Goal: Check status: Check status

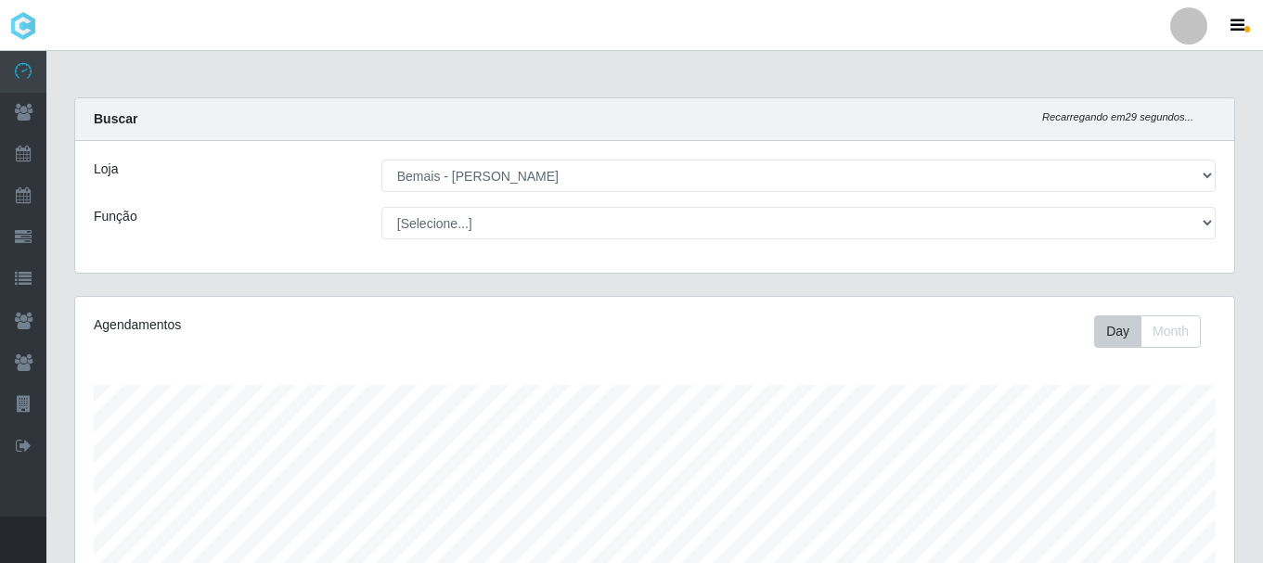
select select "230"
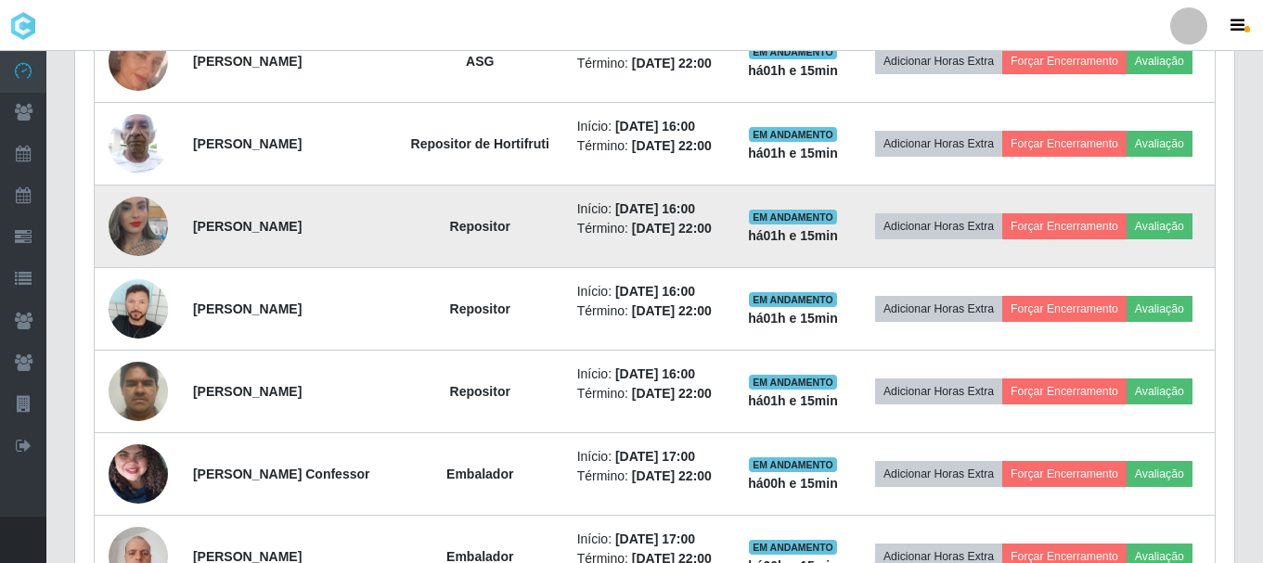
scroll to position [701, 0]
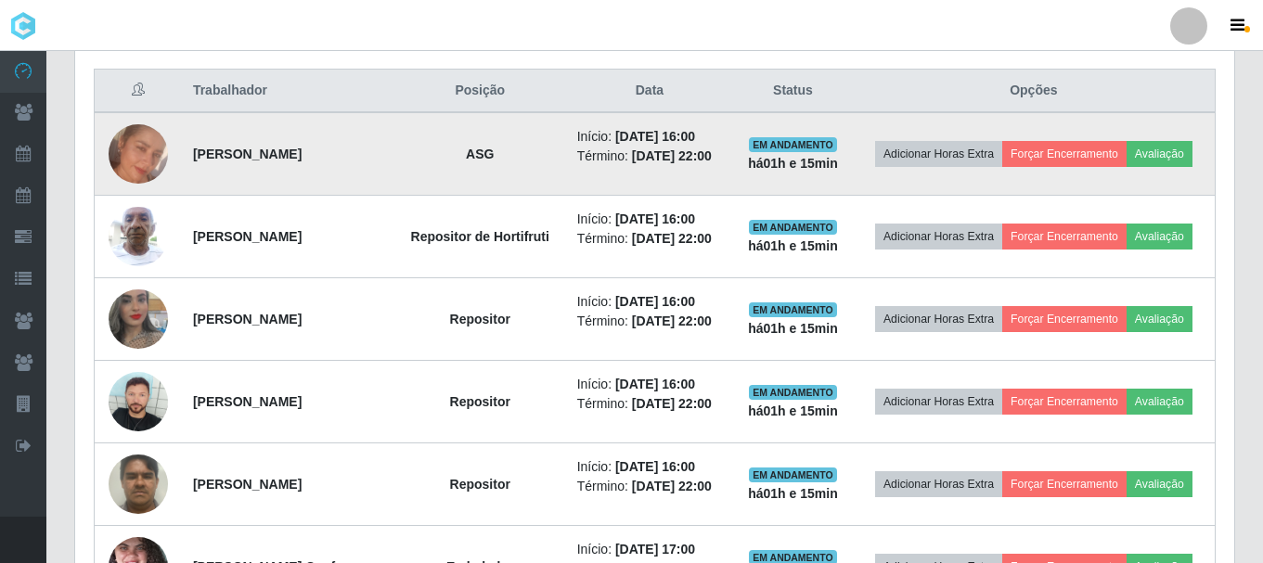
click at [142, 166] on img at bounding box center [138, 153] width 59 height 59
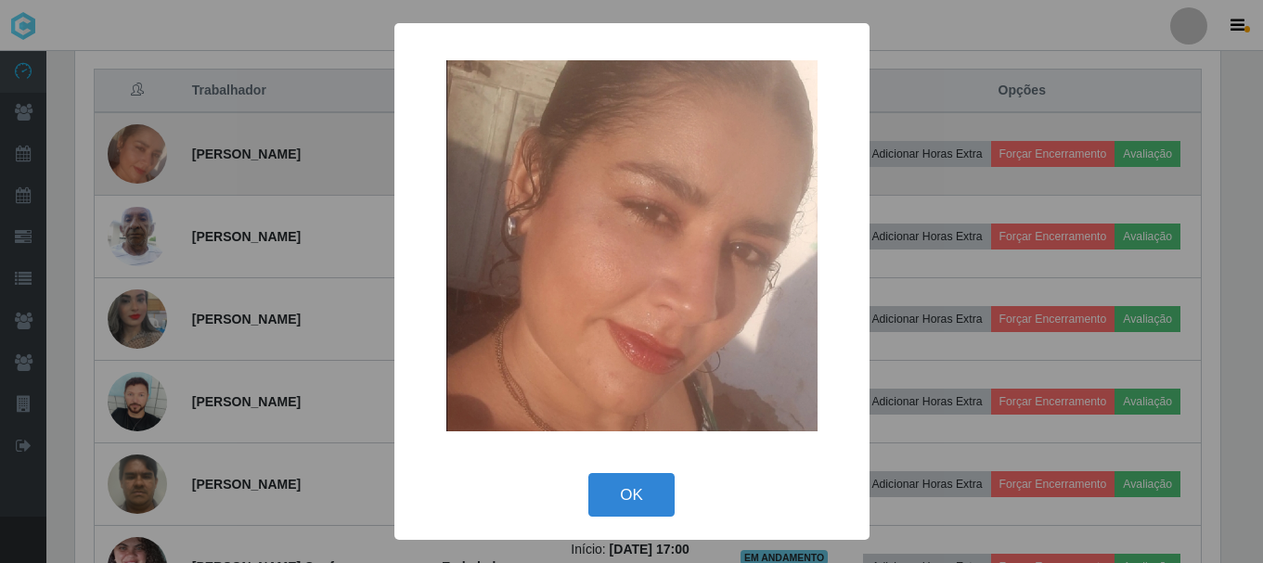
scroll to position [385, 1150]
click at [142, 166] on div "× OK Cancel" at bounding box center [634, 281] width 1268 height 563
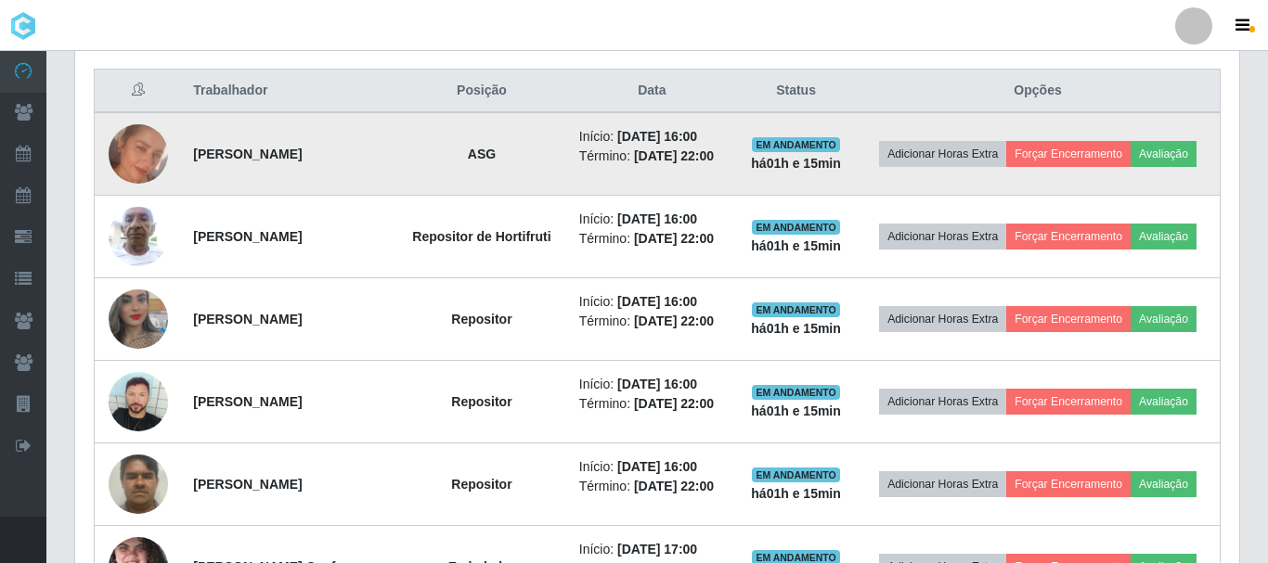
scroll to position [385, 1159]
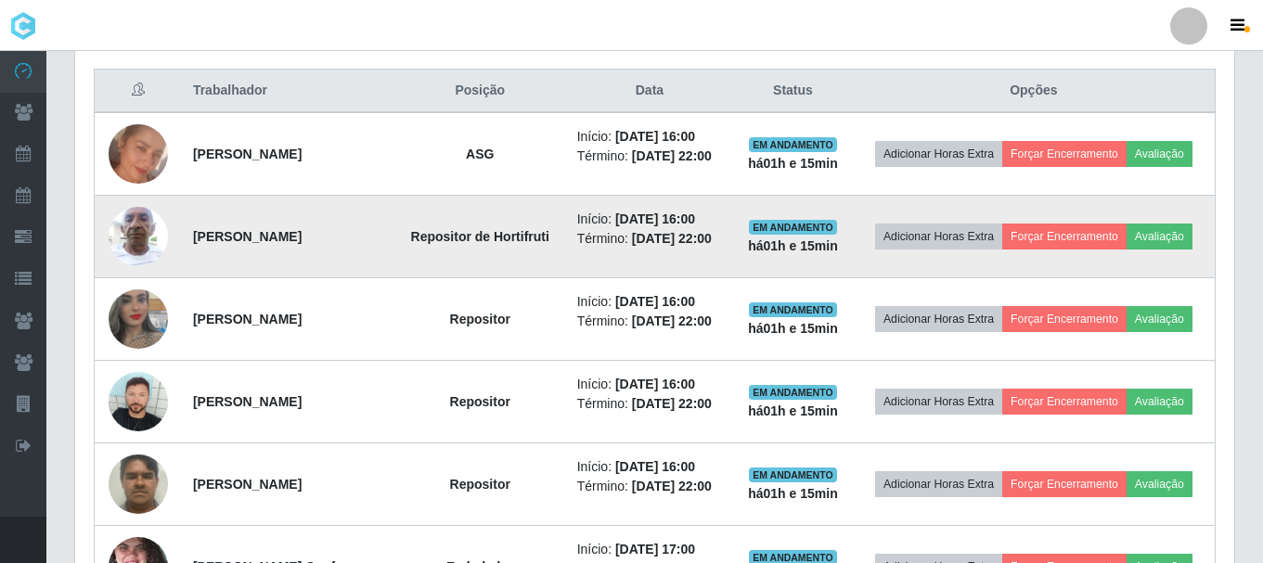
click at [157, 214] on td at bounding box center [138, 237] width 87 height 83
click at [153, 230] on img at bounding box center [138, 236] width 59 height 79
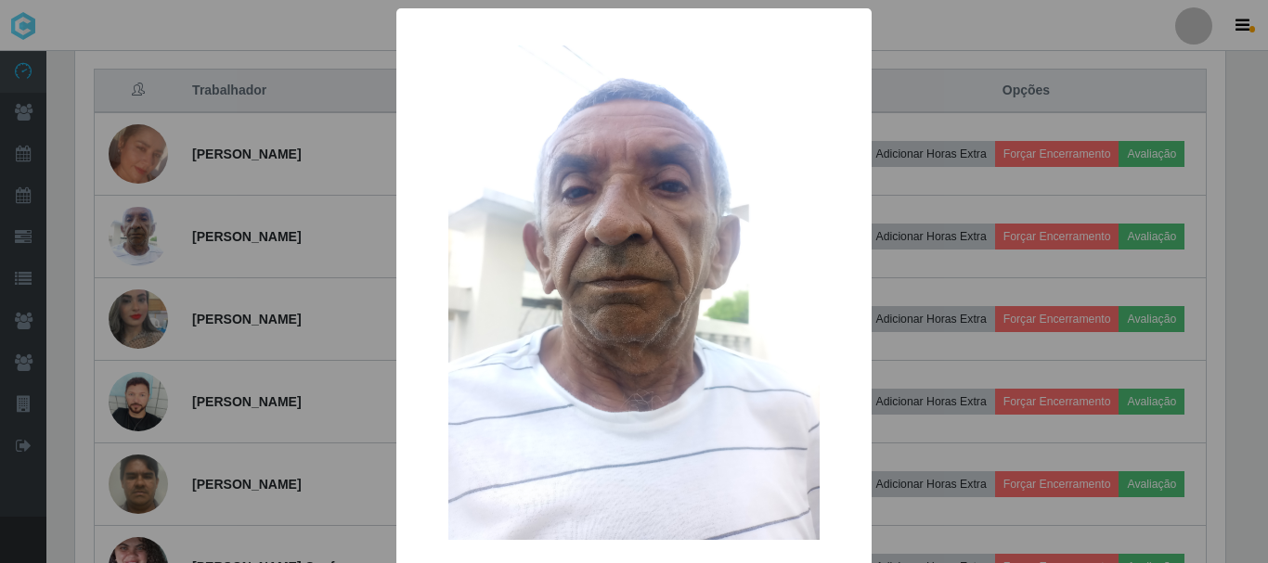
click at [153, 231] on div "× OK Cancel" at bounding box center [634, 281] width 1268 height 563
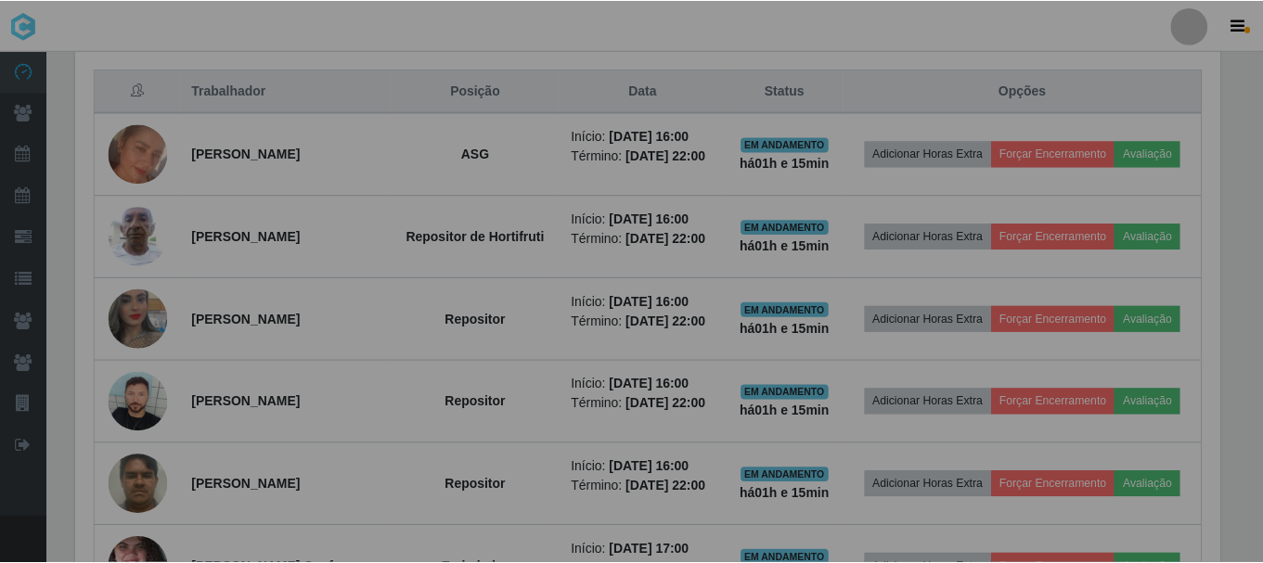
scroll to position [385, 1159]
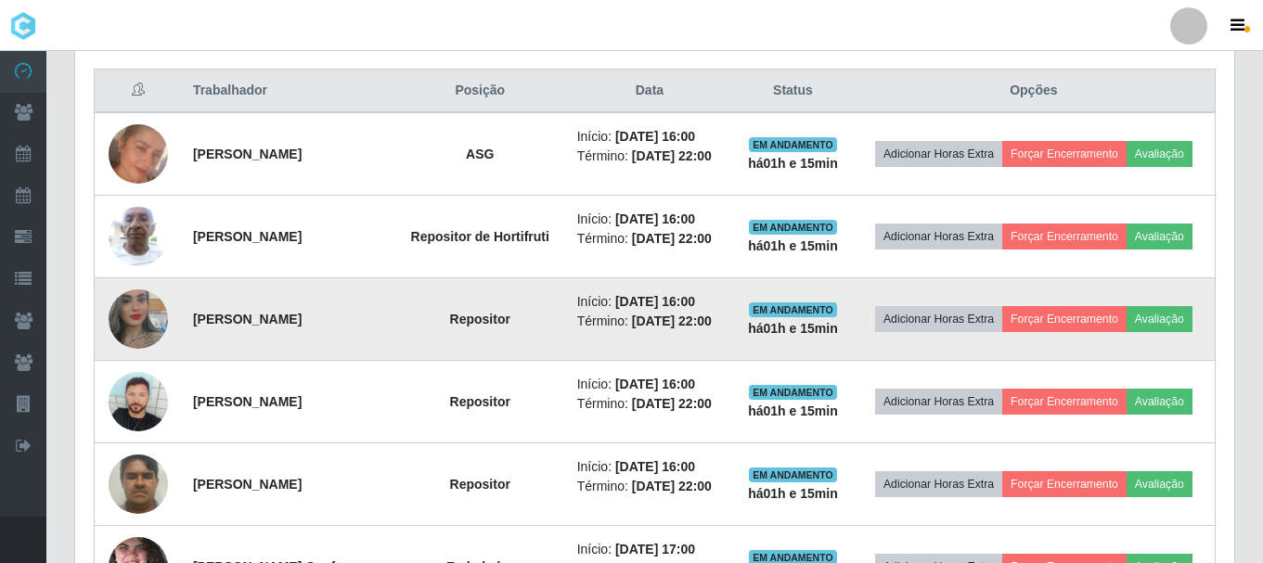
click at [151, 314] on img at bounding box center [138, 319] width 59 height 106
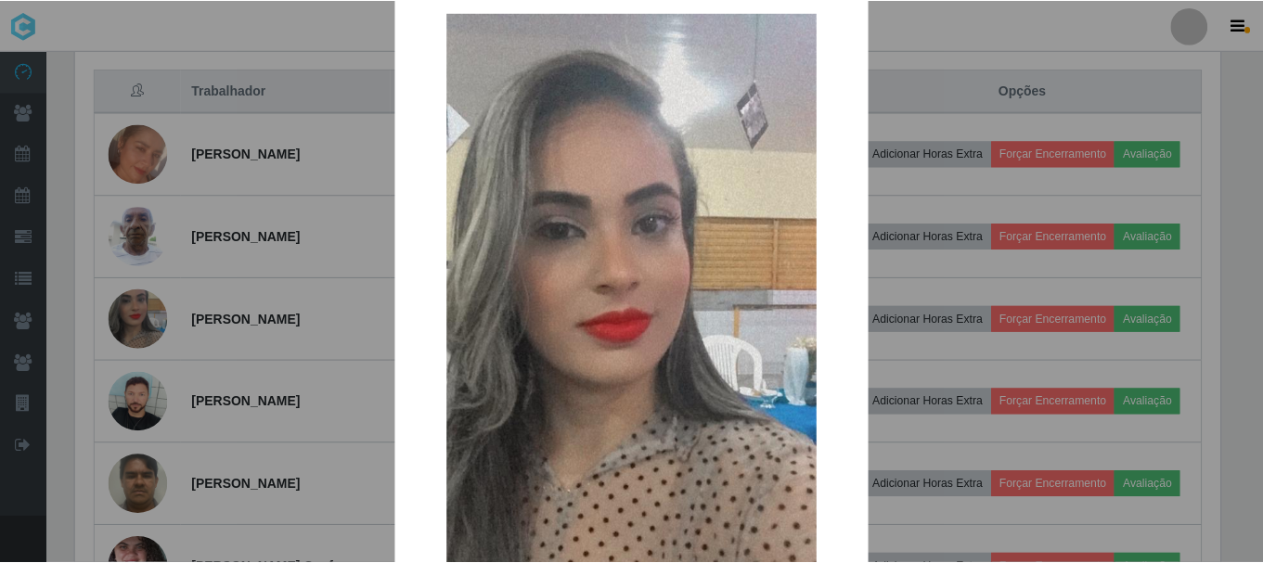
scroll to position [0, 0]
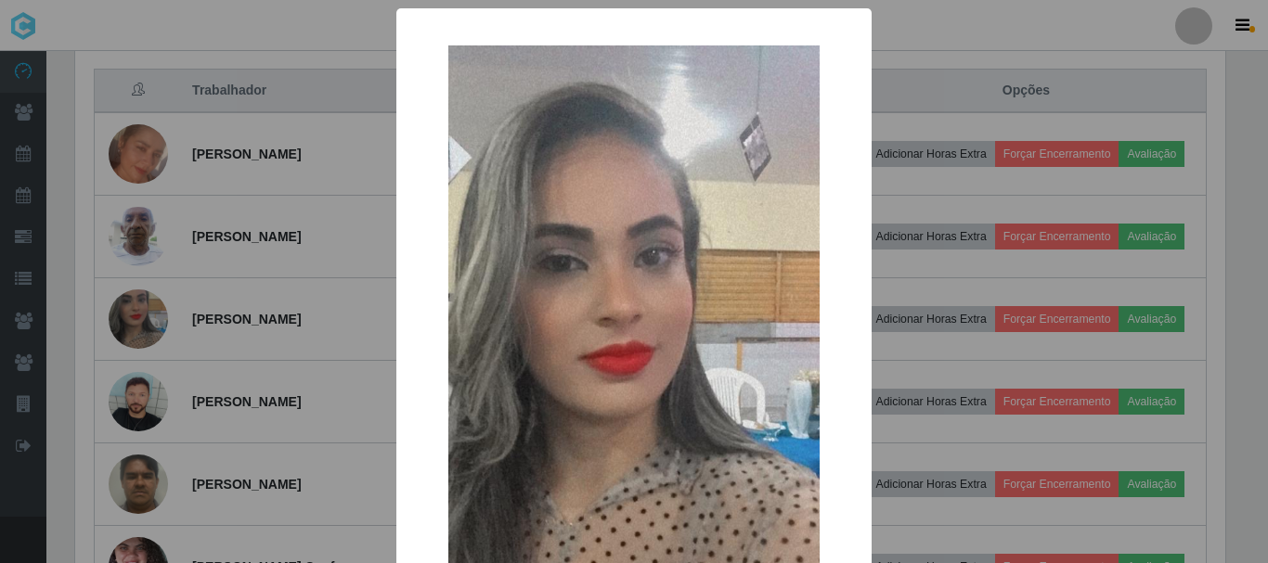
click at [232, 266] on div "× OK Cancel" at bounding box center [634, 281] width 1268 height 563
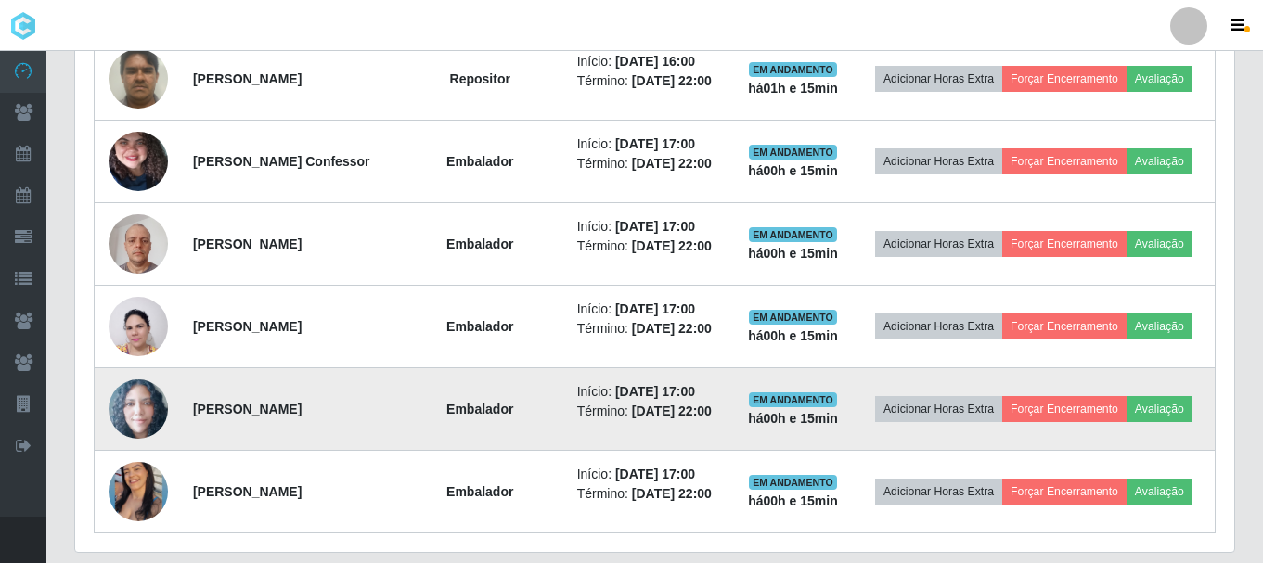
scroll to position [1165, 0]
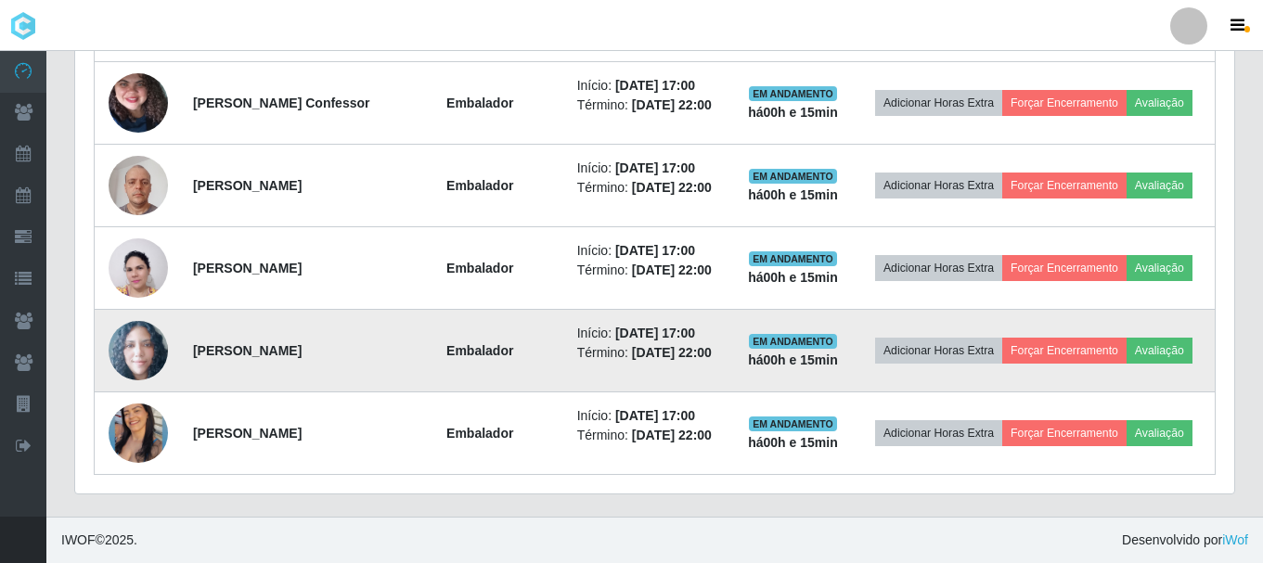
click at [128, 356] on img at bounding box center [138, 351] width 59 height 60
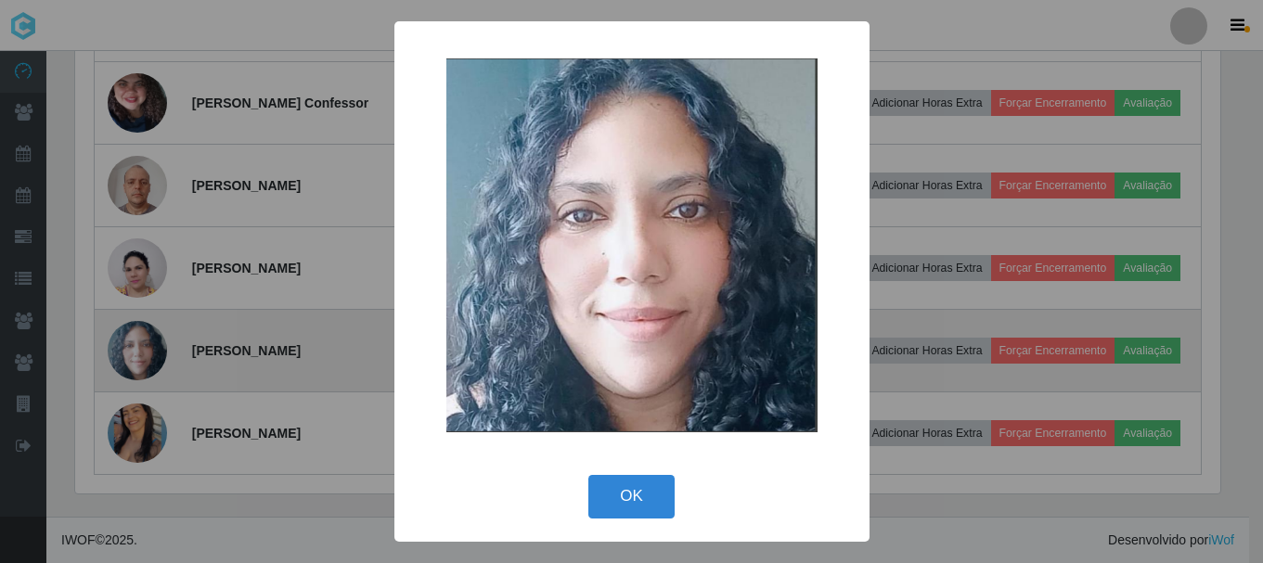
scroll to position [385, 1150]
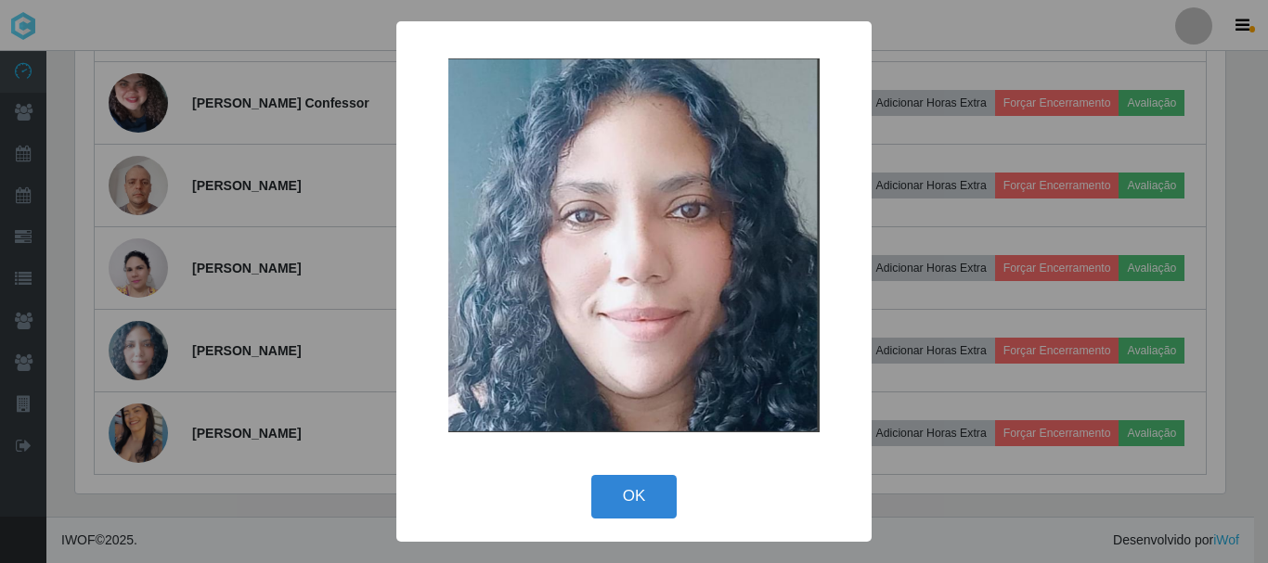
click at [129, 355] on div "× OK Cancel" at bounding box center [634, 281] width 1268 height 563
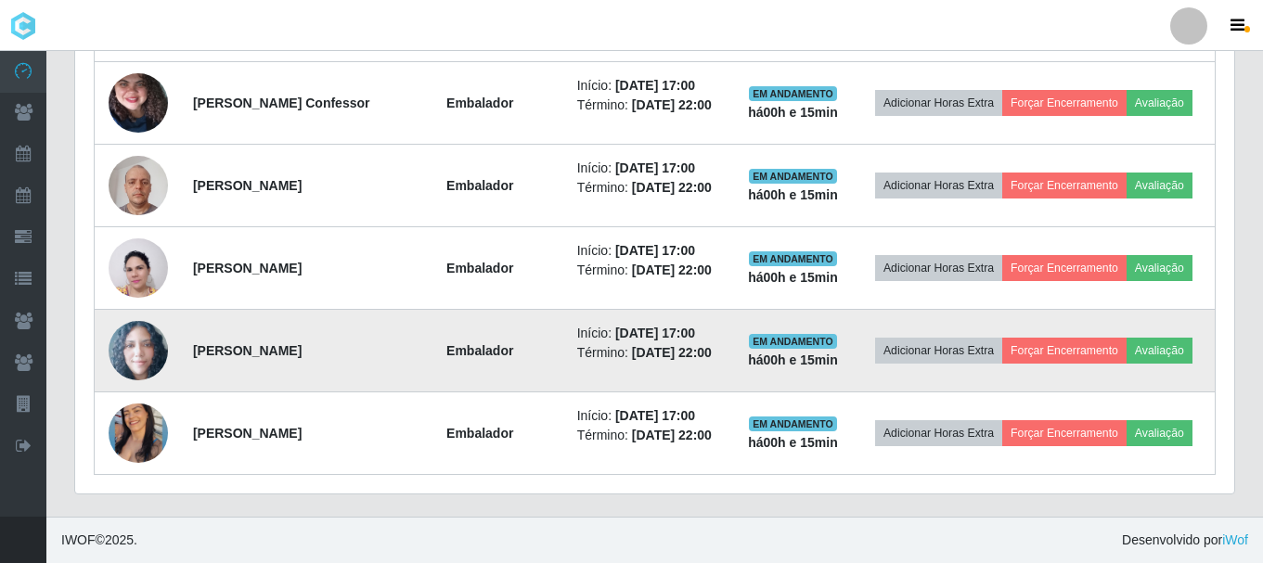
scroll to position [385, 1159]
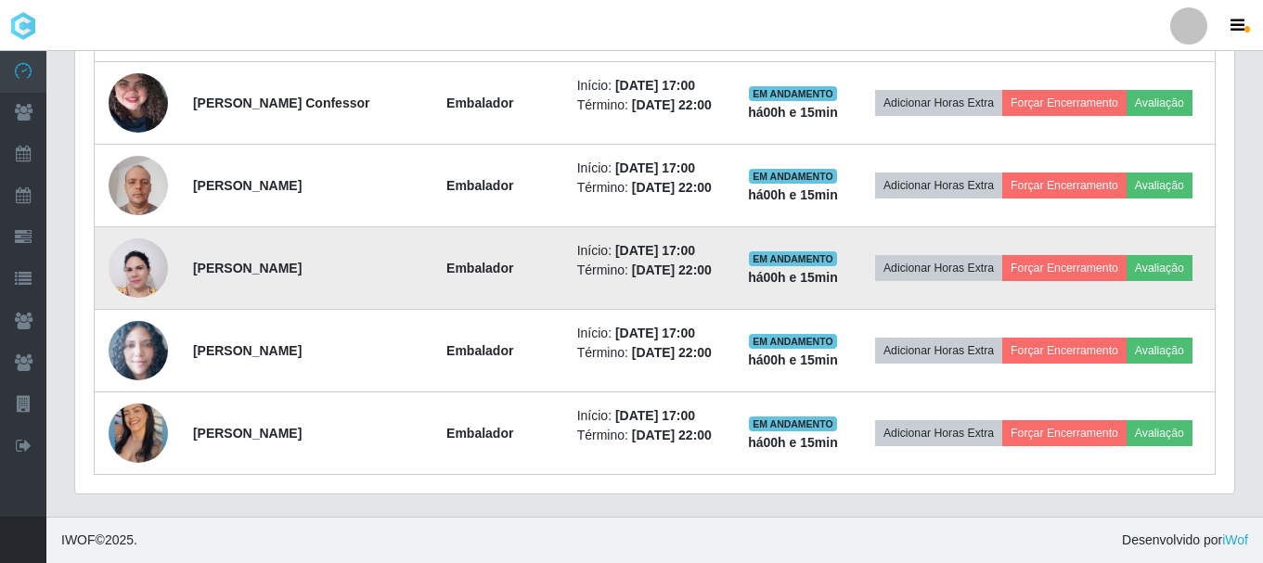
click at [148, 256] on img at bounding box center [138, 268] width 59 height 80
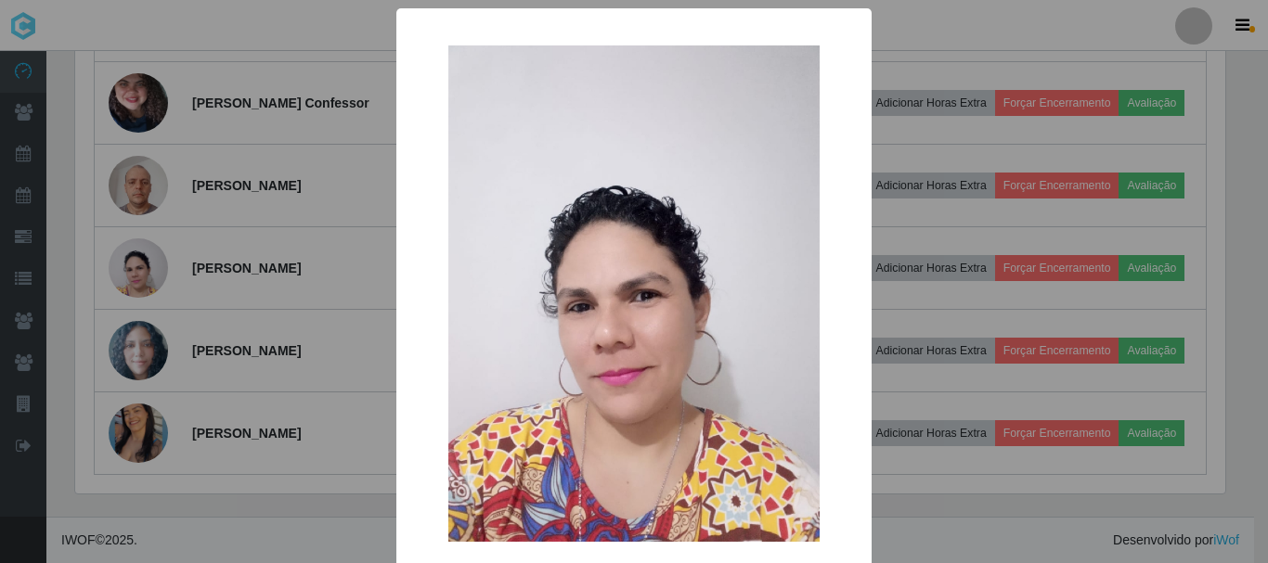
click at [148, 257] on div "× OK Cancel" at bounding box center [634, 281] width 1268 height 563
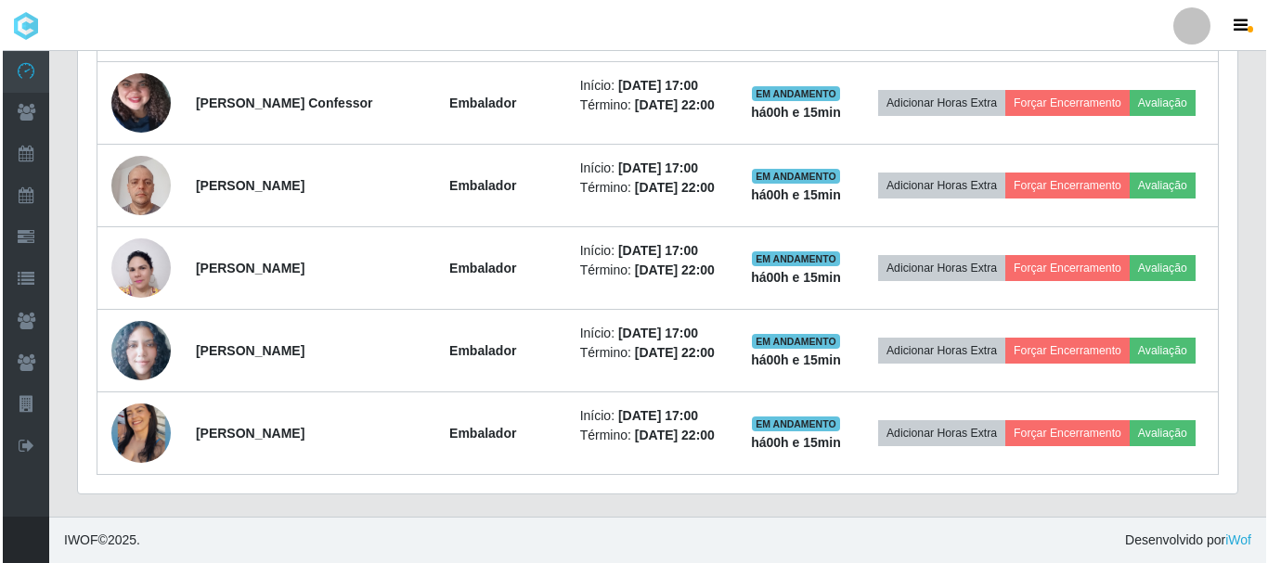
scroll to position [385, 1159]
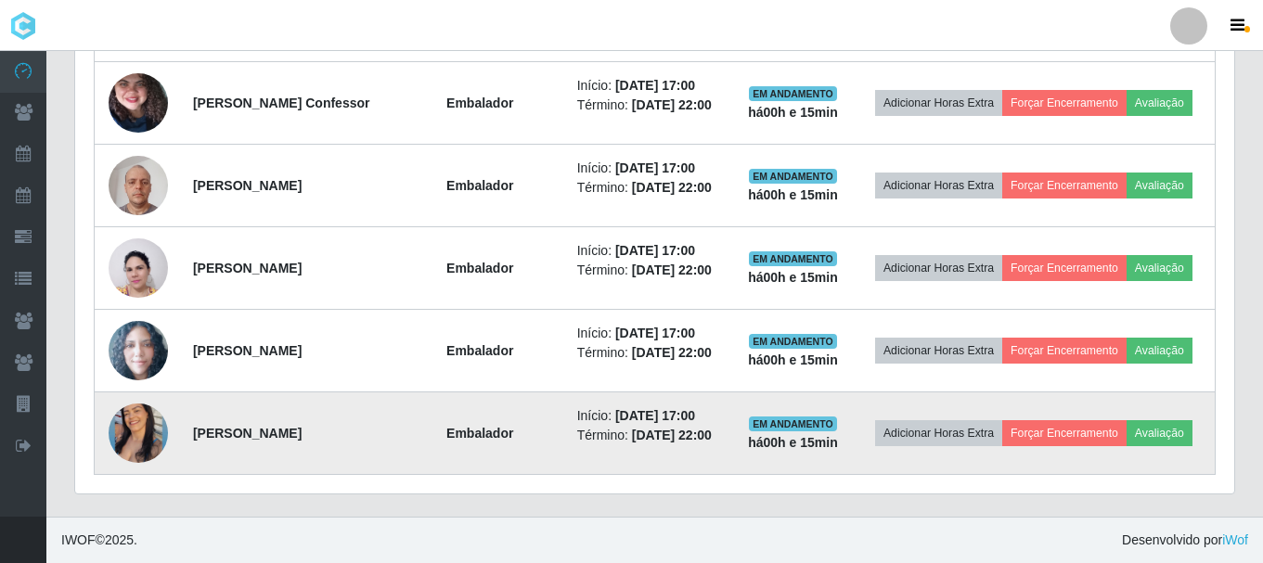
click at [135, 454] on img at bounding box center [138, 433] width 59 height 74
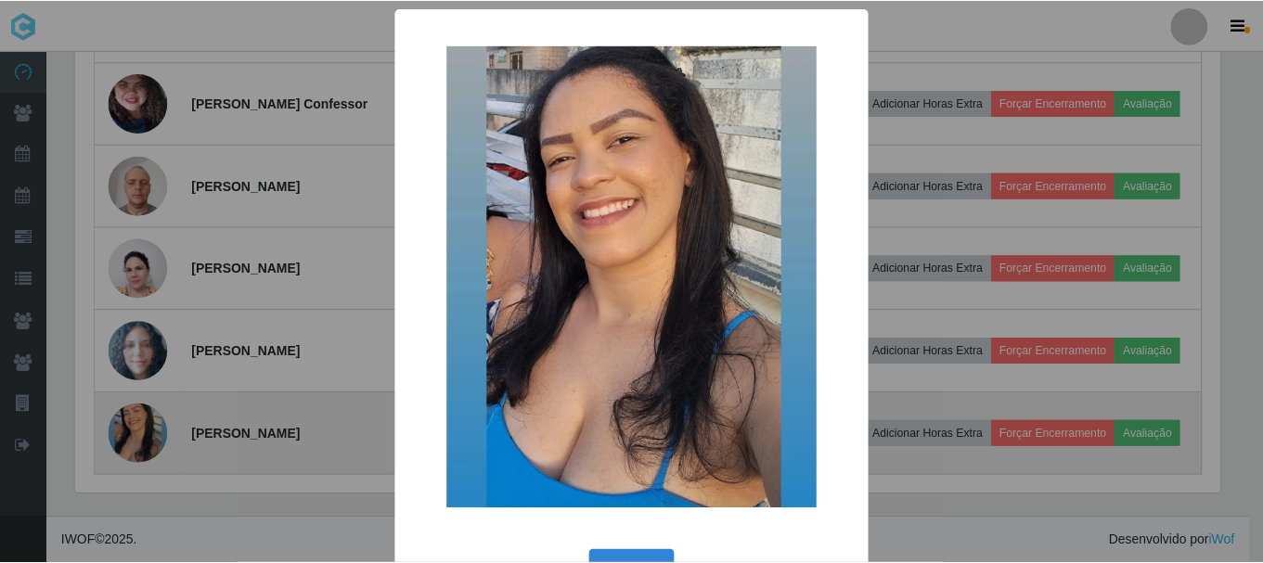
scroll to position [385, 1150]
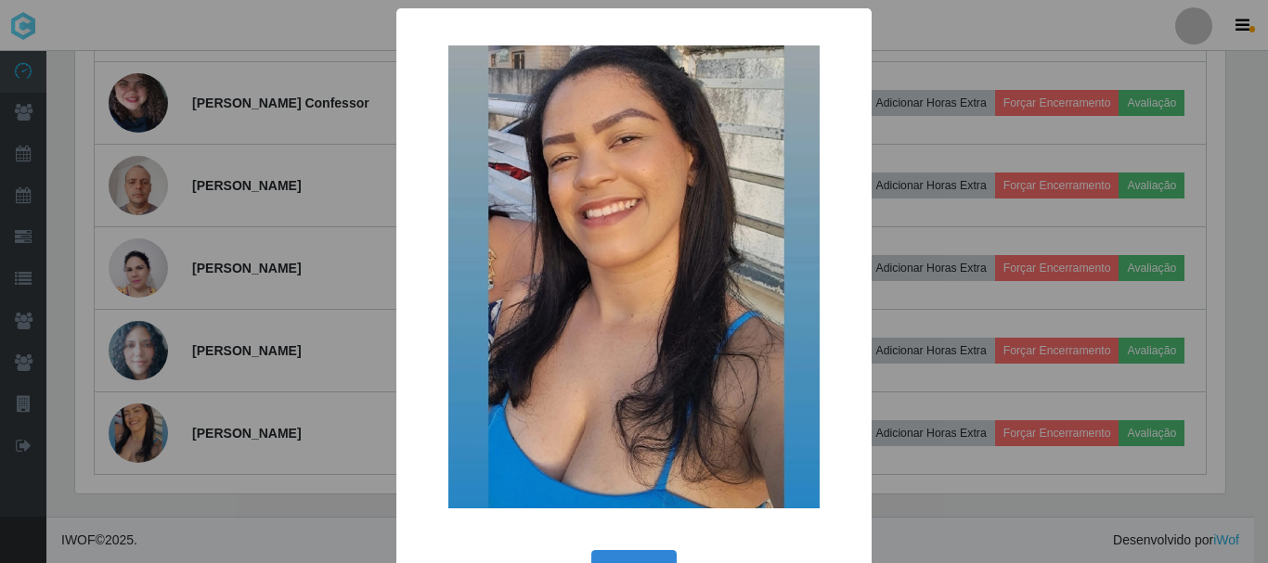
click at [143, 448] on div "× OK Cancel" at bounding box center [634, 281] width 1268 height 563
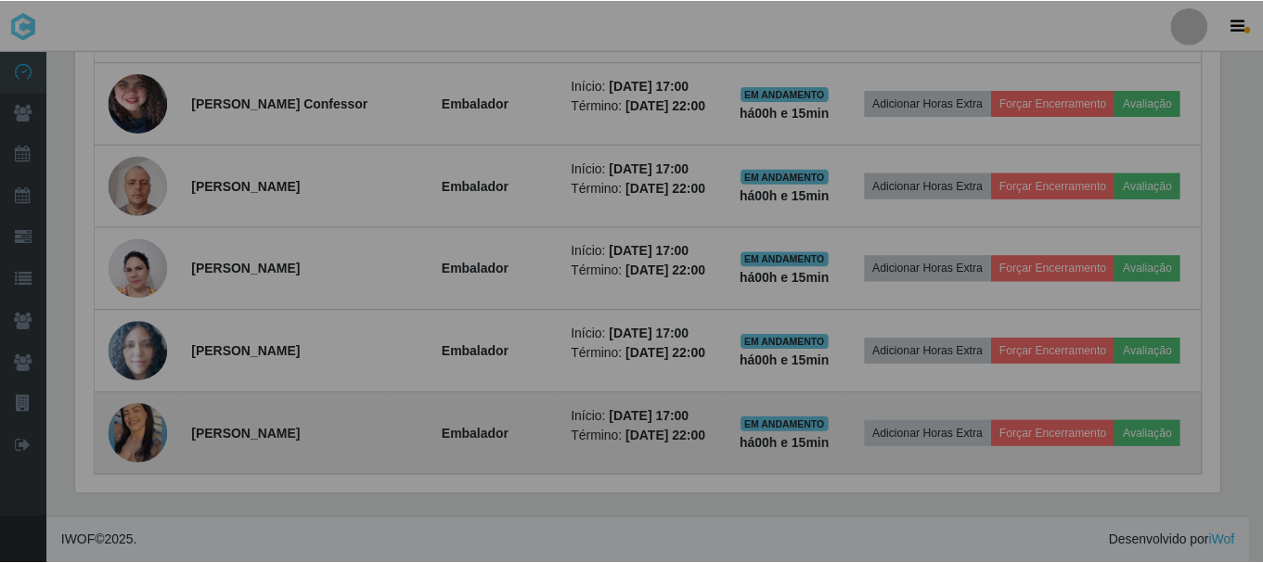
scroll to position [0, 0]
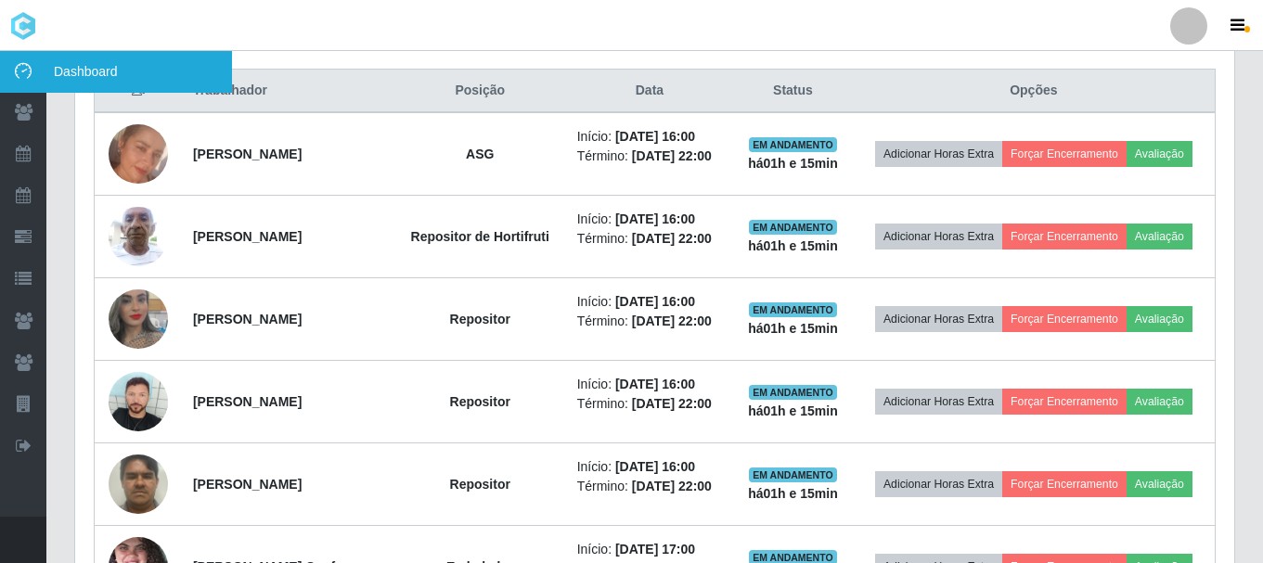
click at [25, 84] on link "Dashboard" at bounding box center [116, 72] width 232 height 42
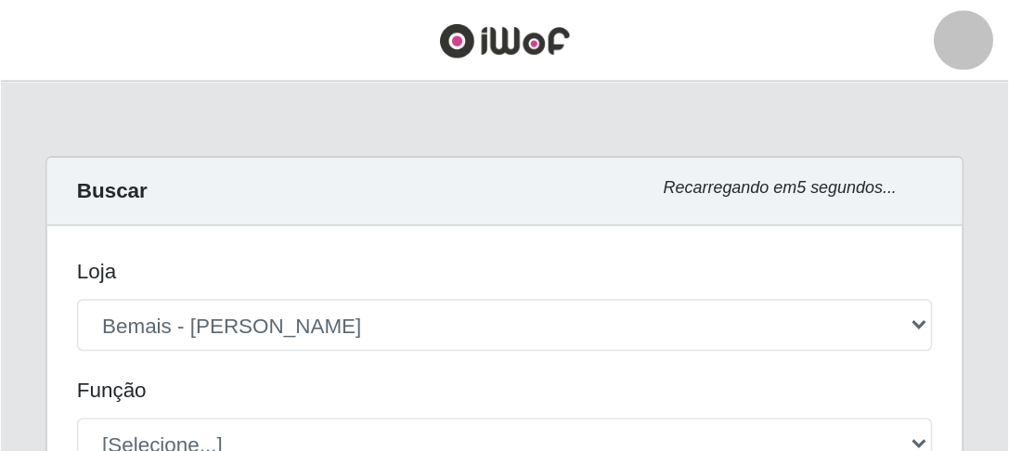
scroll to position [384, 663]
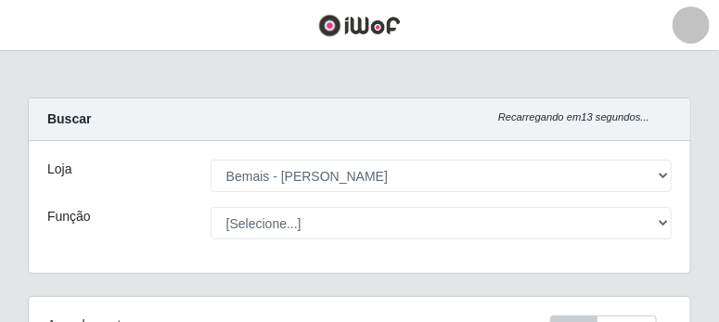
drag, startPoint x: 386, startPoint y: 235, endPoint x: 247, endPoint y: 140, distance: 168.3
click at [247, 141] on div "Loja [Selecione...] Bemais - Ruy Carneiro Função [Selecione...] ASG ASG + ASG +…" at bounding box center [360, 207] width 662 height 132
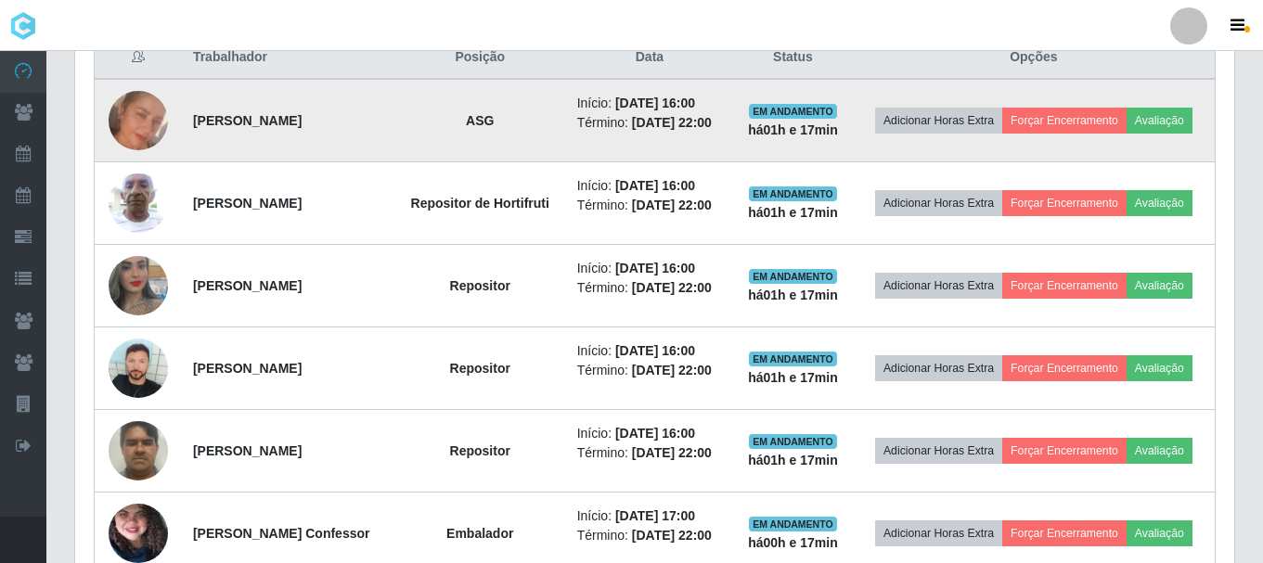
scroll to position [742, 0]
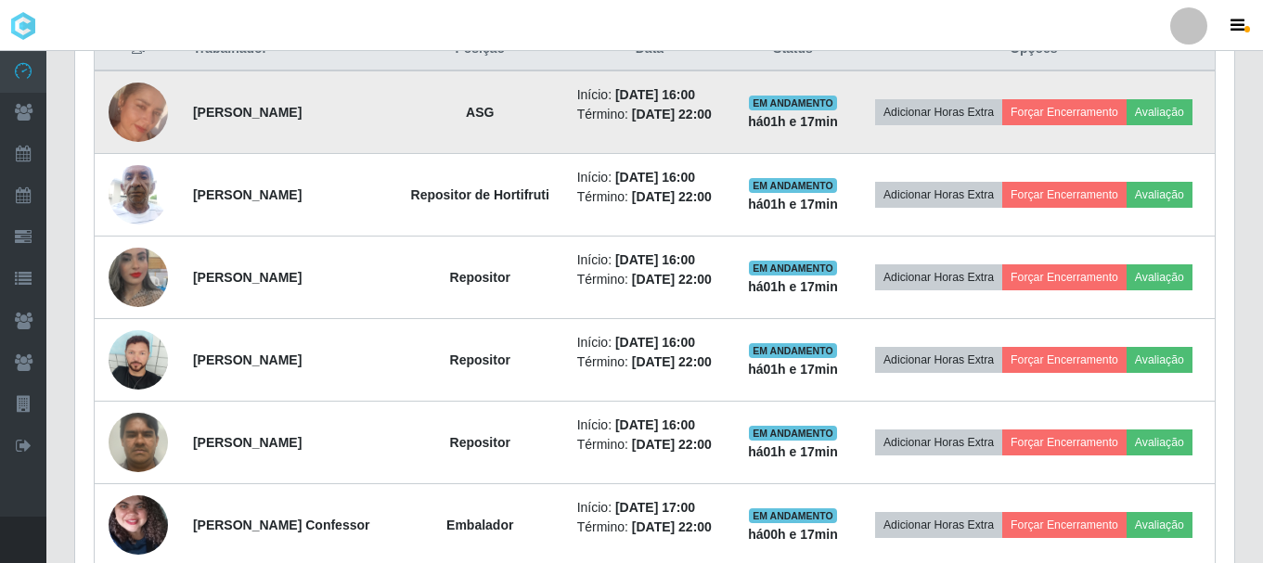
click at [314, 132] on td "[PERSON_NAME]" at bounding box center [288, 113] width 213 height 84
click at [302, 117] on strong "[PERSON_NAME]" at bounding box center [247, 112] width 109 height 15
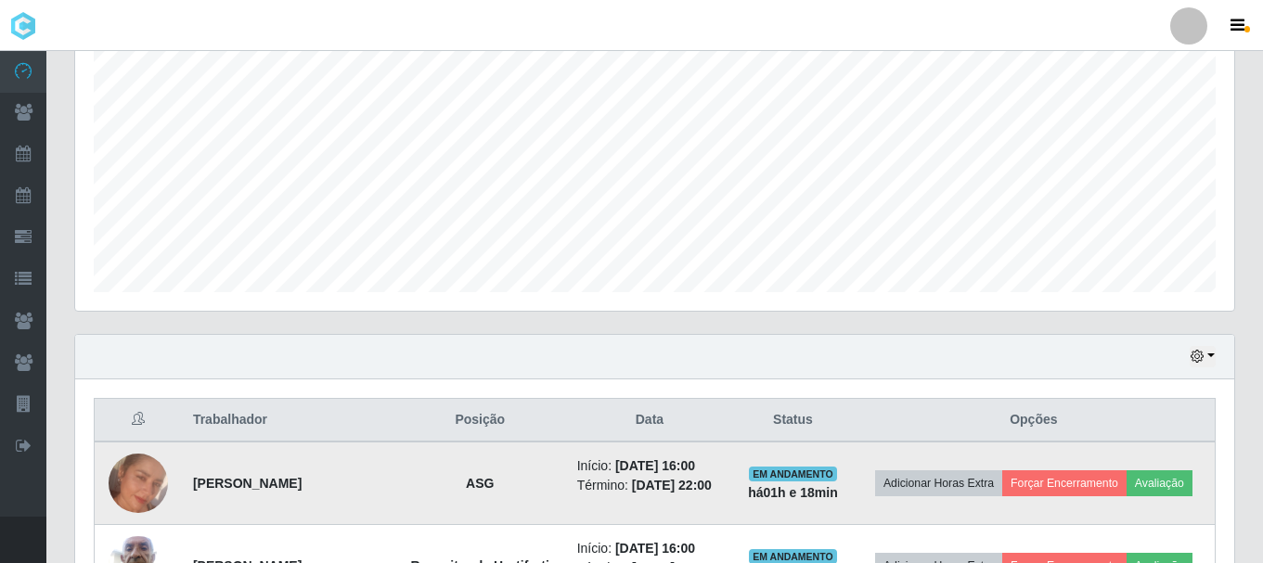
scroll to position [0, 0]
